Goal: Find specific page/section: Find specific page/section

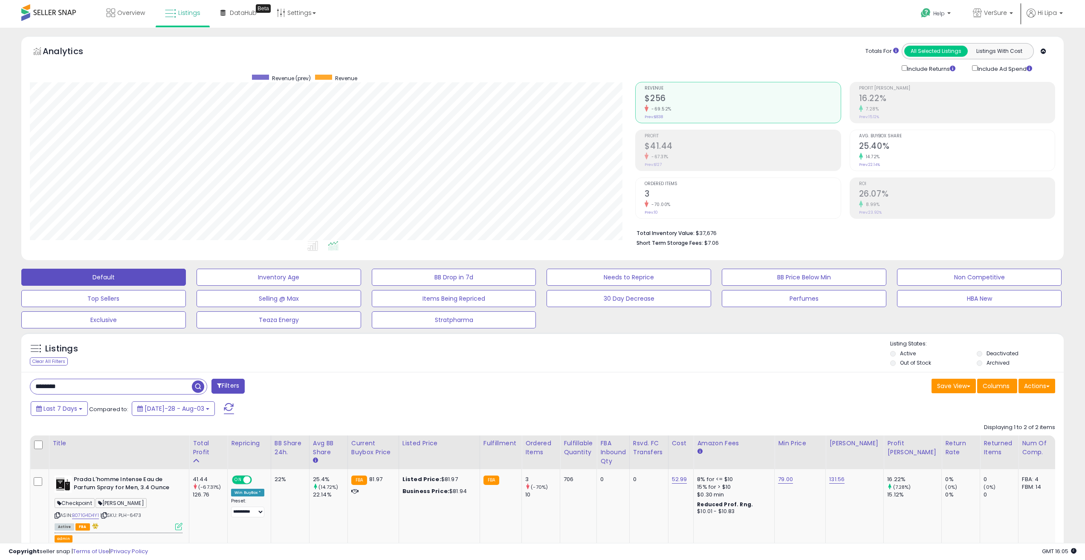
select select "**"
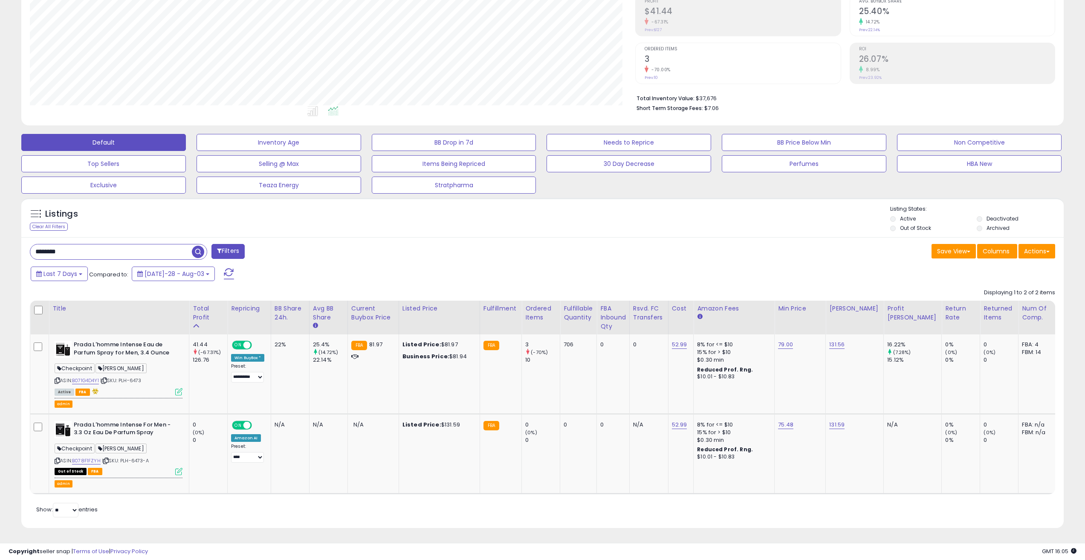
scroll to position [175, 606]
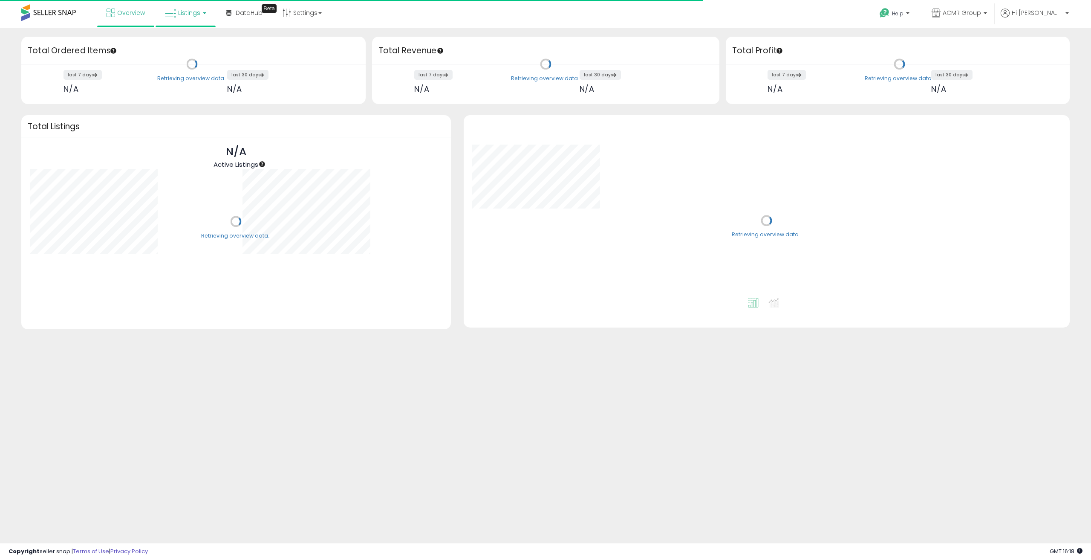
click at [194, 17] on span "Listings" at bounding box center [189, 13] width 22 height 9
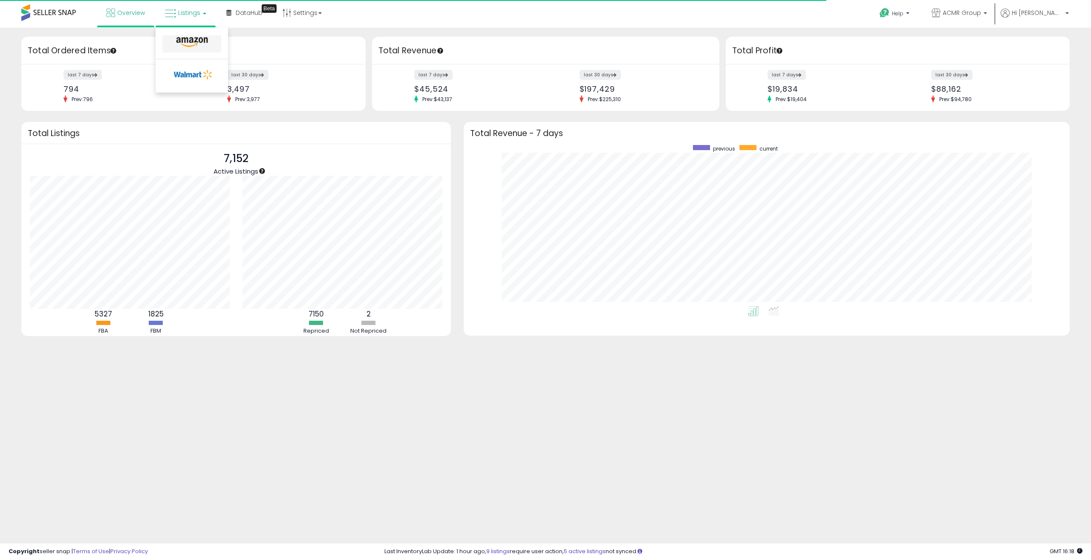
scroll to position [85, 213]
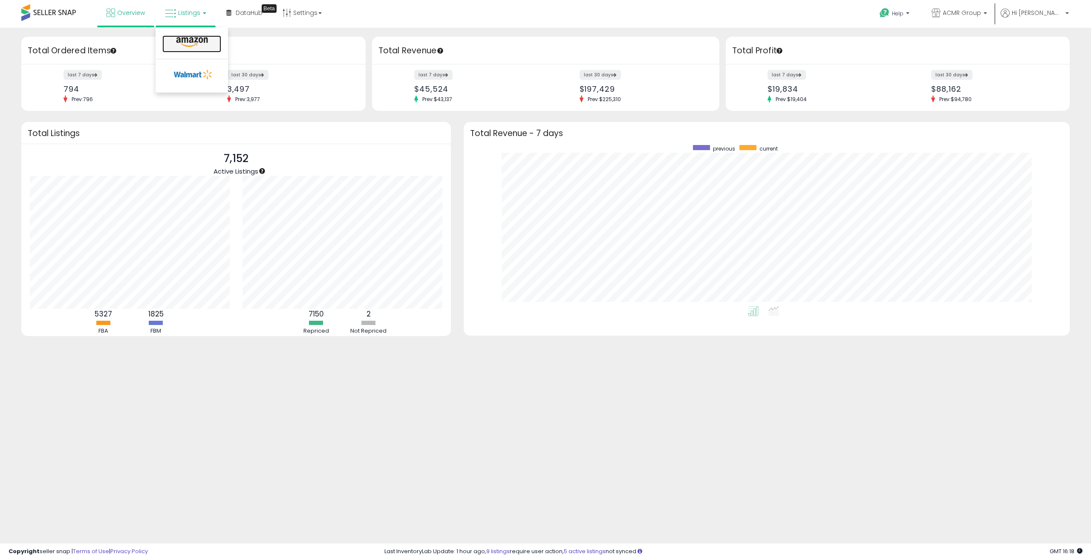
click at [198, 41] on icon at bounding box center [192, 42] width 37 height 11
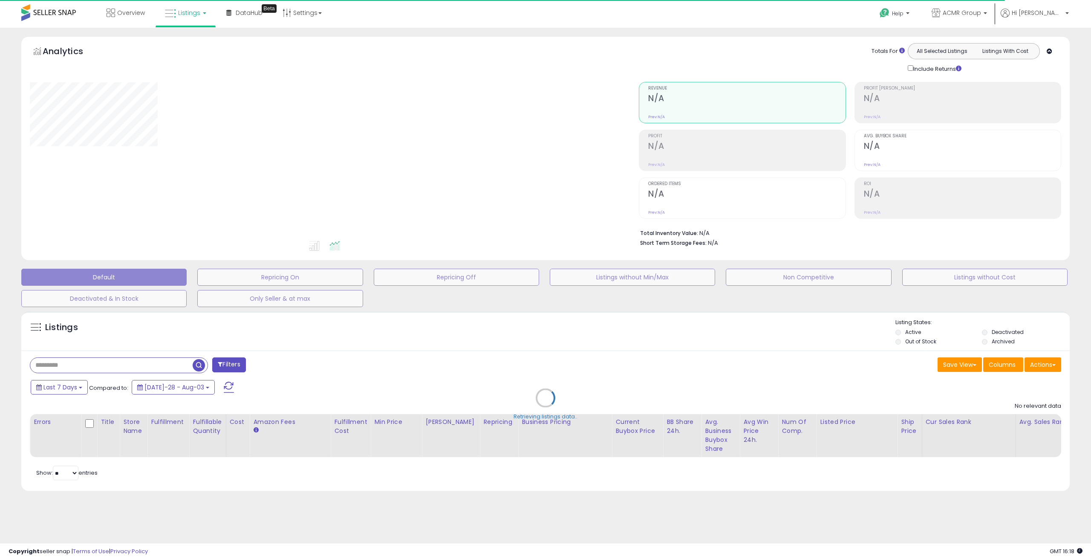
click at [175, 18] on icon at bounding box center [170, 13] width 11 height 11
click at [188, 75] on icon at bounding box center [193, 74] width 45 height 13
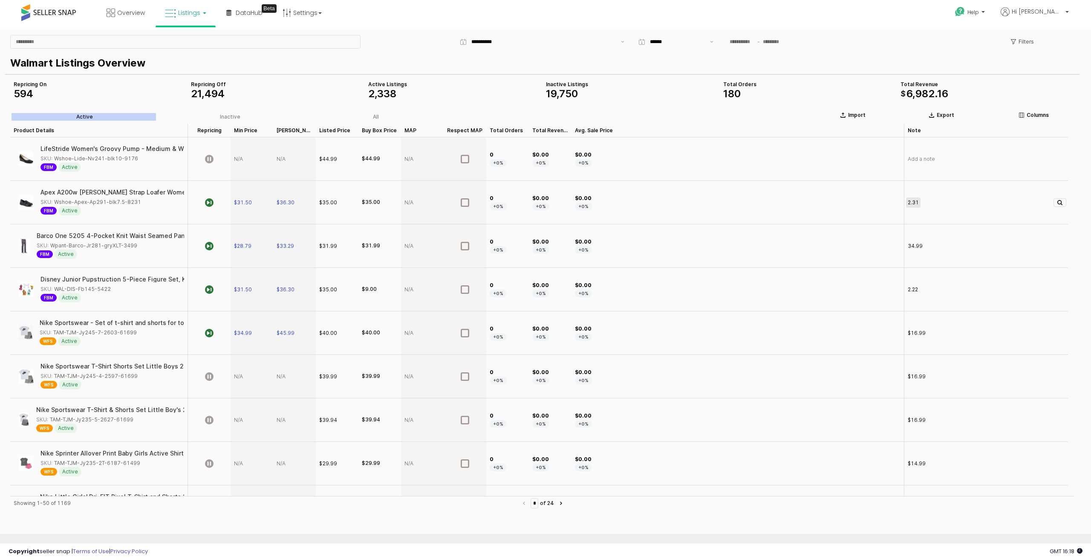
click at [917, 202] on span "2.31" at bounding box center [913, 202] width 11 height 7
click at [951, 206] on input "****" at bounding box center [986, 202] width 163 height 9
click at [941, 175] on div "Add a note" at bounding box center [986, 158] width 164 height 43
click at [937, 162] on div "Add a note" at bounding box center [986, 158] width 164 height 43
click at [921, 162] on span "Add a note" at bounding box center [921, 159] width 27 height 7
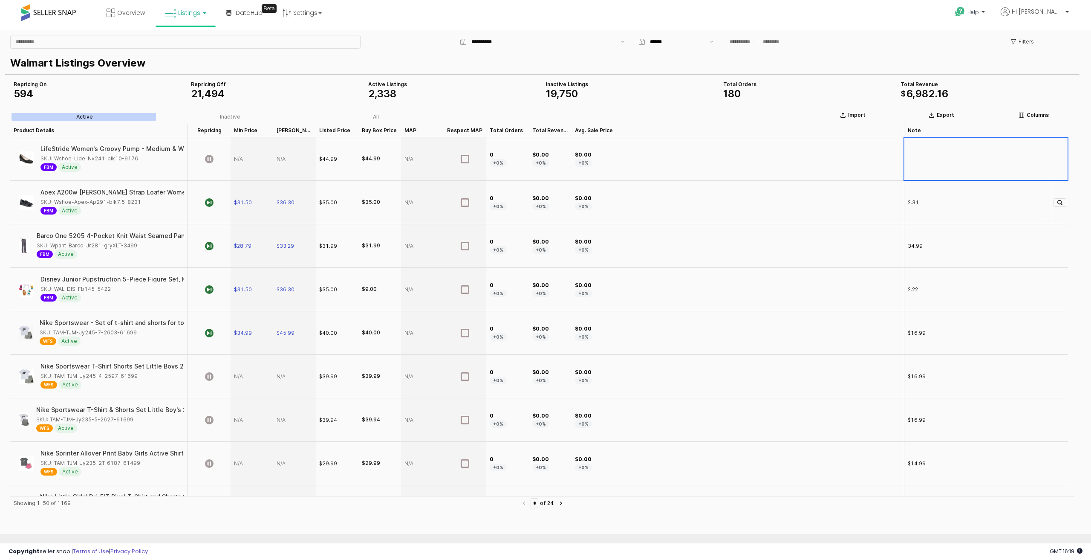
click at [858, 195] on div "$0.00 +0%" at bounding box center [738, 202] width 333 height 43
click at [1037, 118] on p "Columns" at bounding box center [1038, 115] width 22 height 7
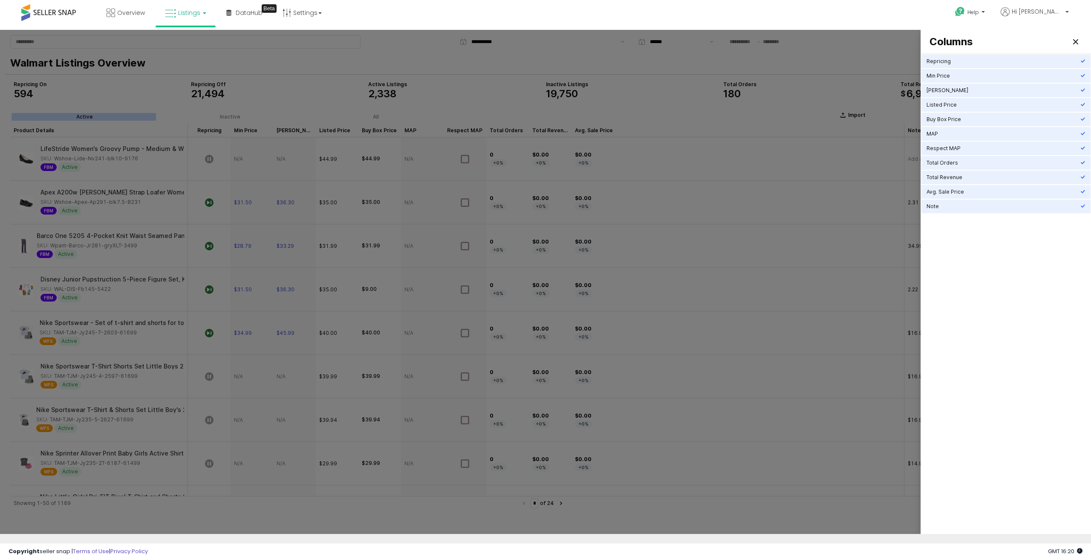
click at [729, 105] on div at bounding box center [545, 282] width 1091 height 504
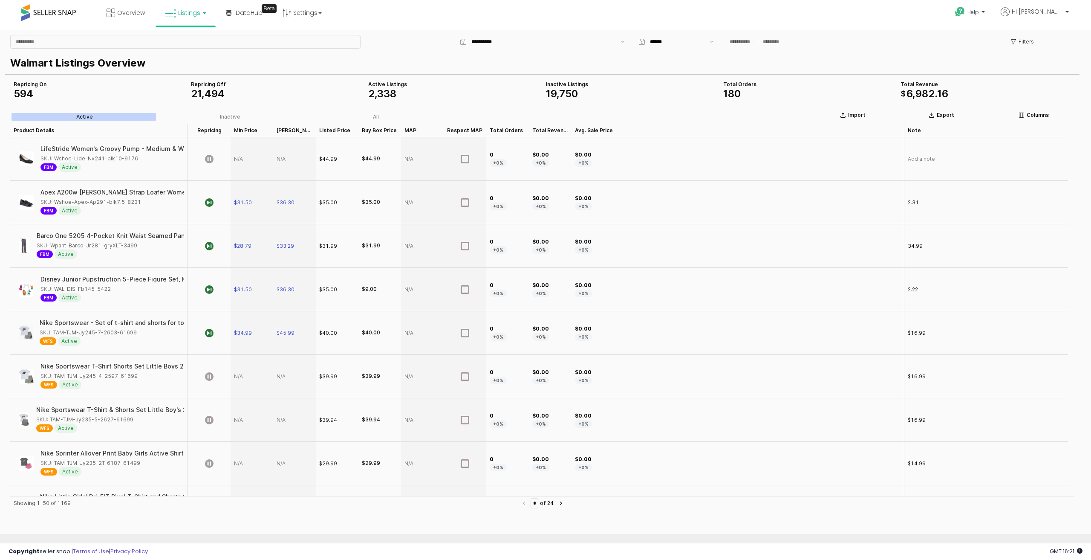
click at [472, 516] on div "Showing 1-50 of 1169 * of 24" at bounding box center [542, 562] width 1065 height 132
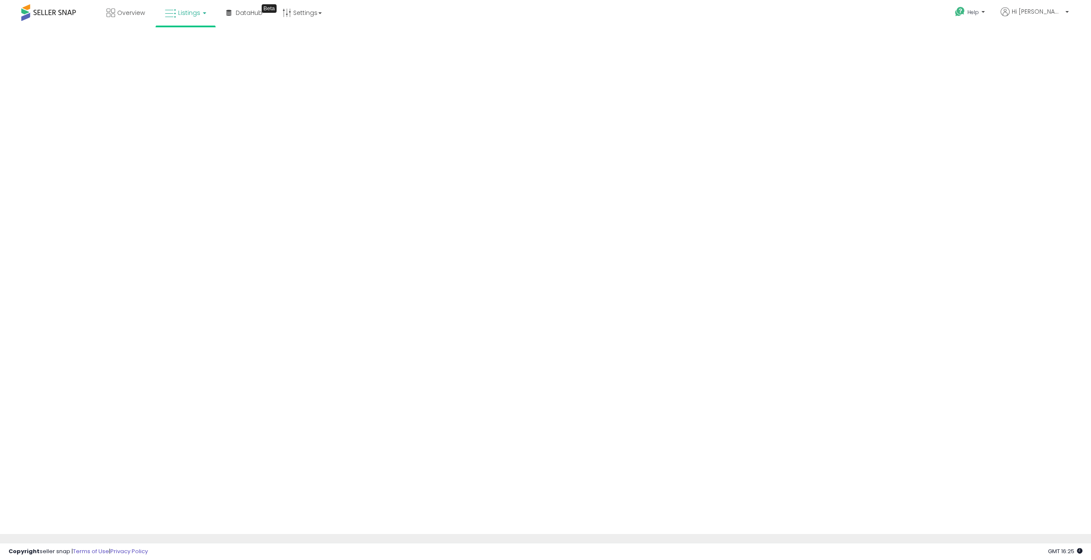
click at [528, 98] on div at bounding box center [545, 282] width 1091 height 504
